Goal: Navigation & Orientation: Go to known website

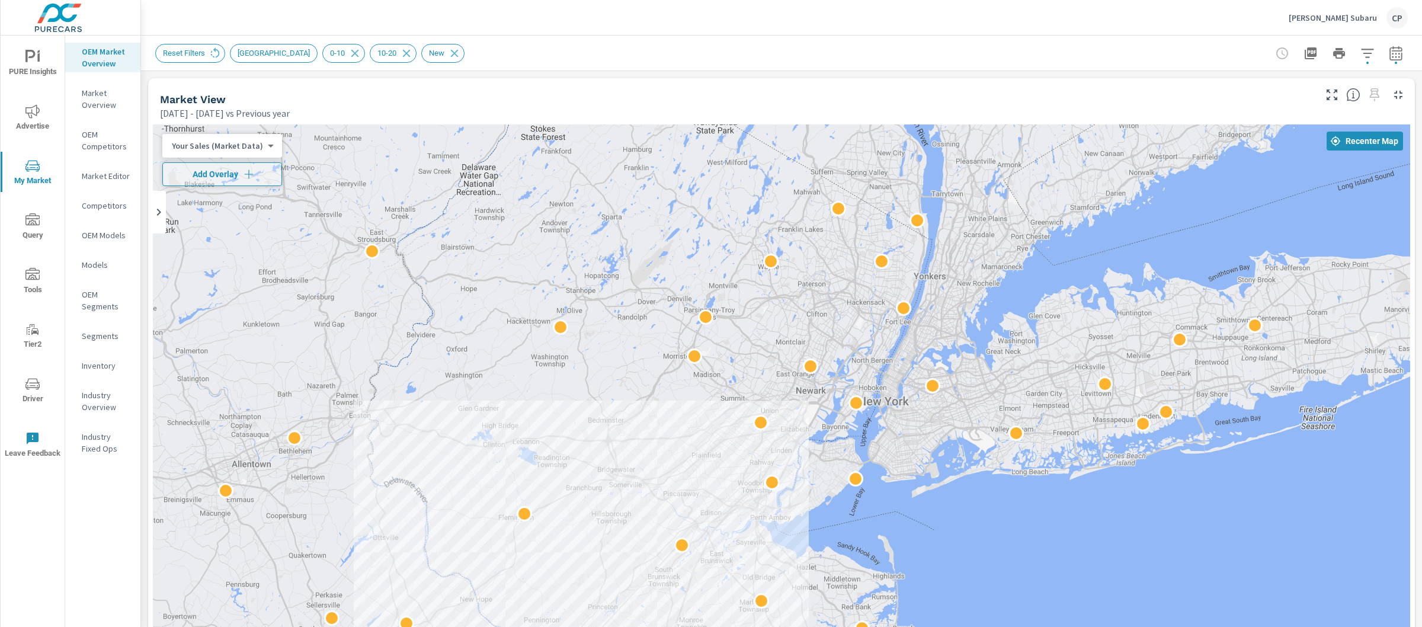
scroll to position [1, 0]
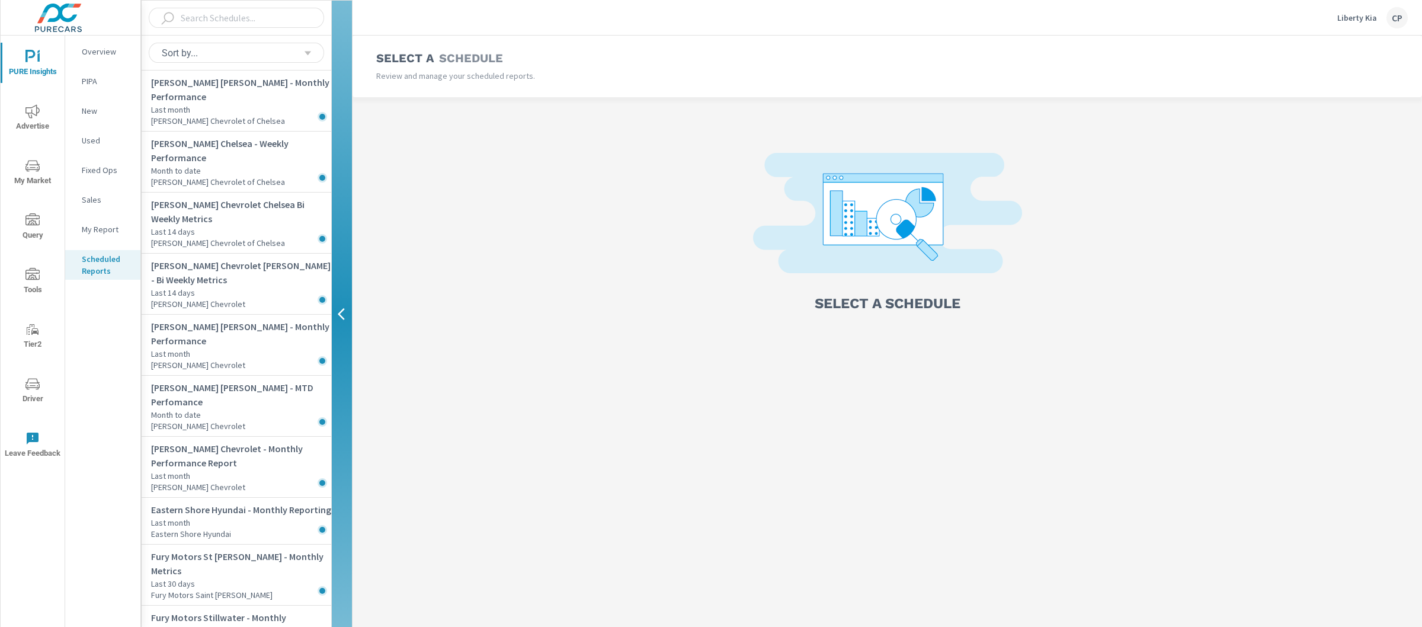
scroll to position [421, 0]
